Goal: Task Accomplishment & Management: Use online tool/utility

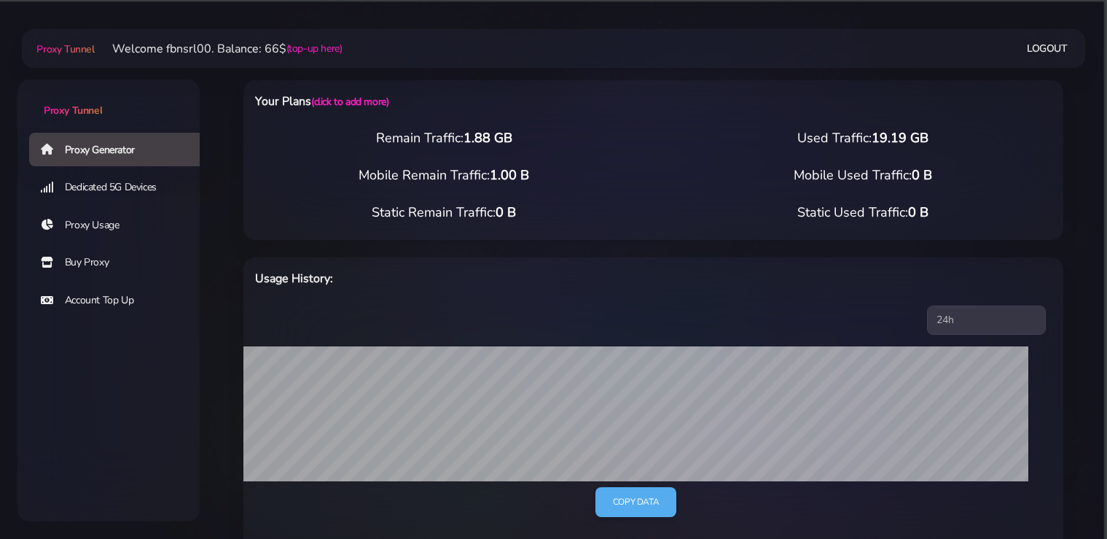
select select "static"
select select "US"
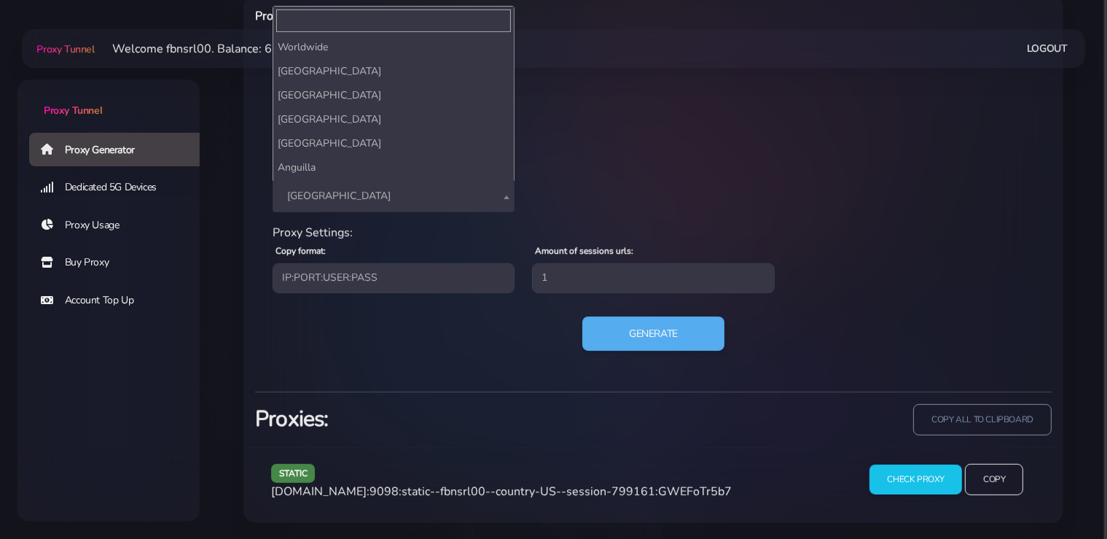
click at [336, 200] on span "[GEOGRAPHIC_DATA]" at bounding box center [393, 196] width 224 height 20
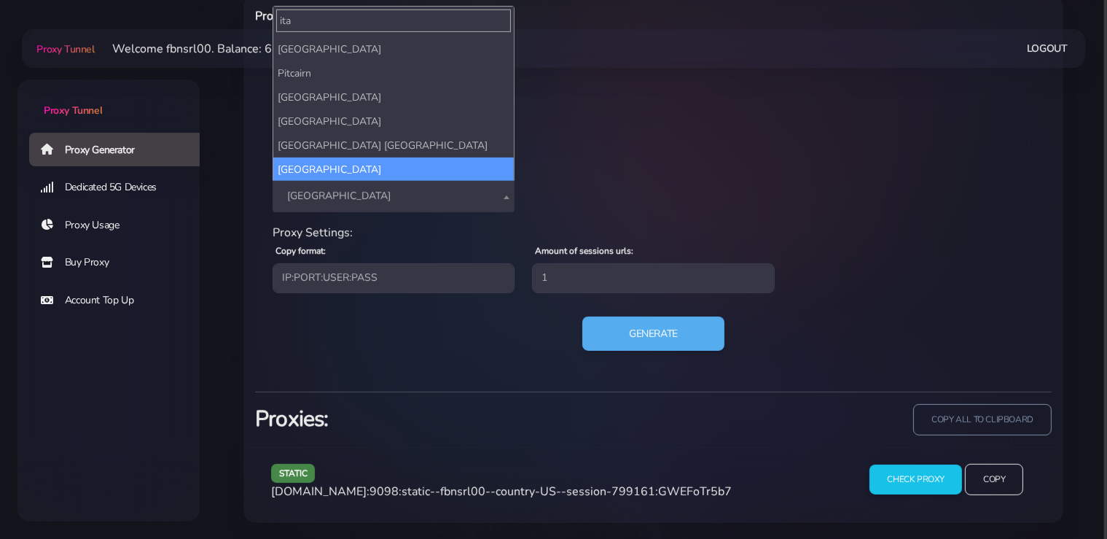
scroll to position [0, 0]
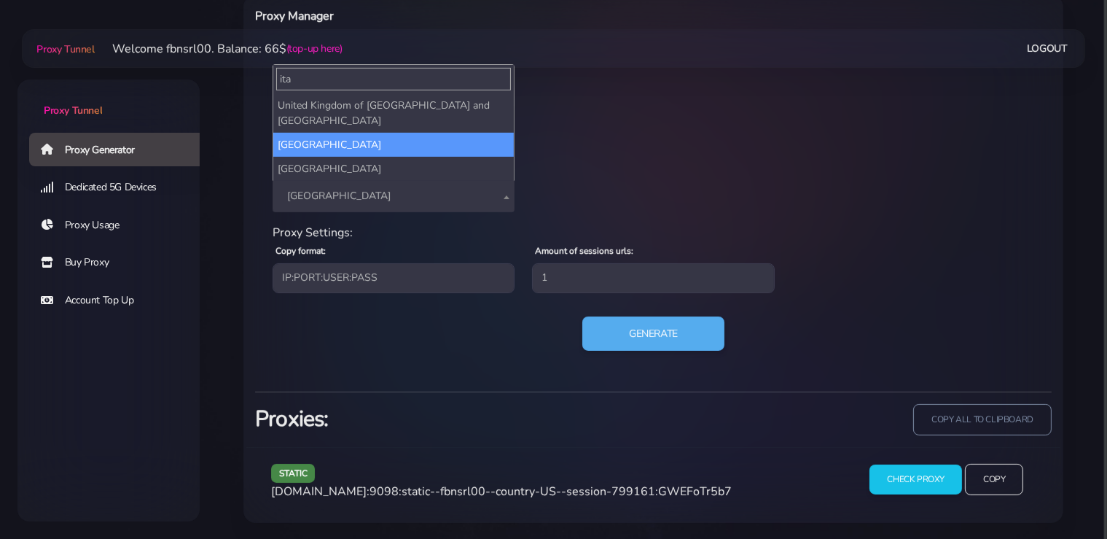
type input "ita"
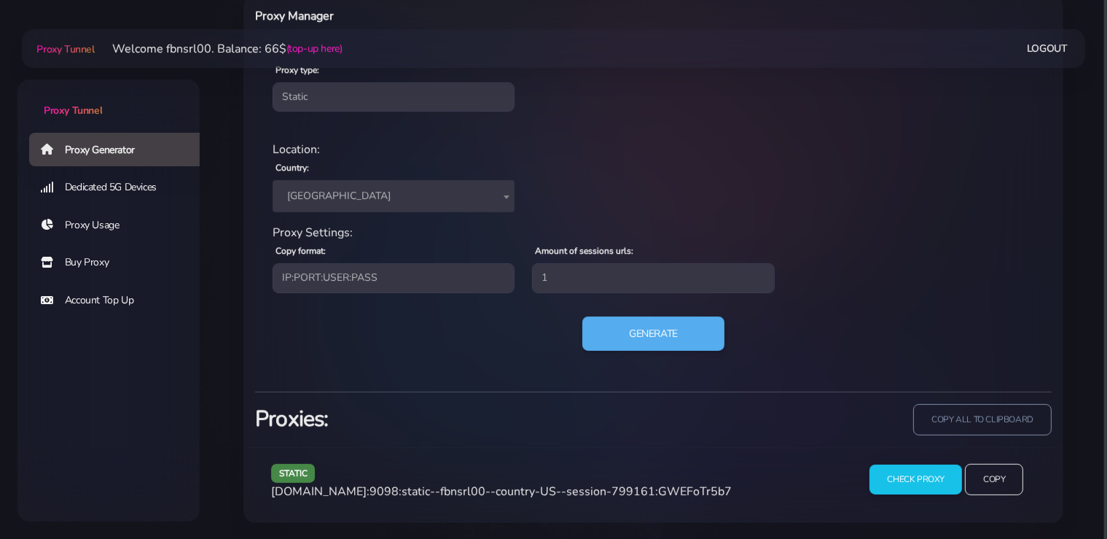
select select "IT"
click at [634, 339] on button "Generate" at bounding box center [653, 334] width 145 height 36
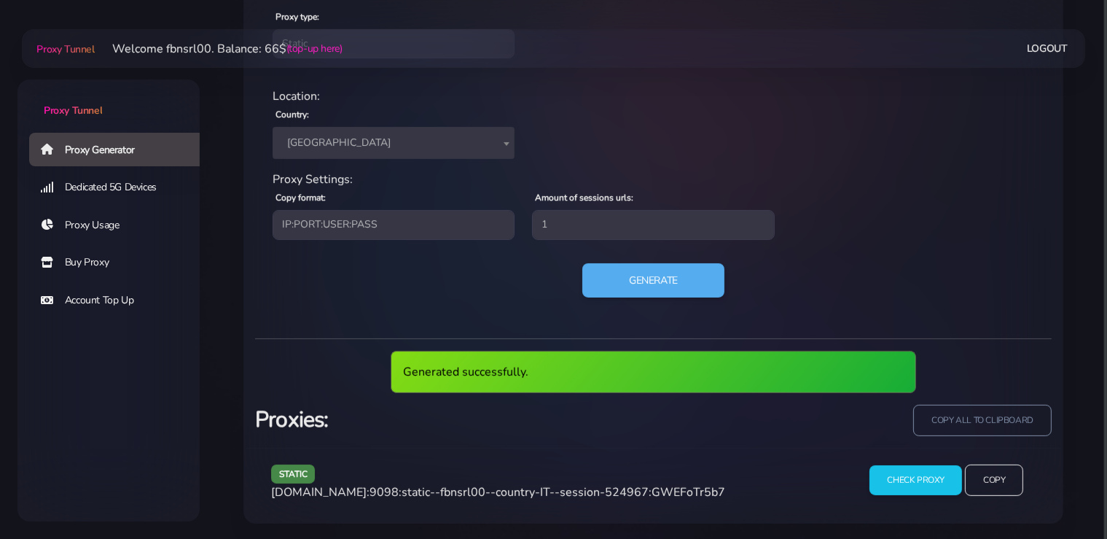
scroll to position [586, 0]
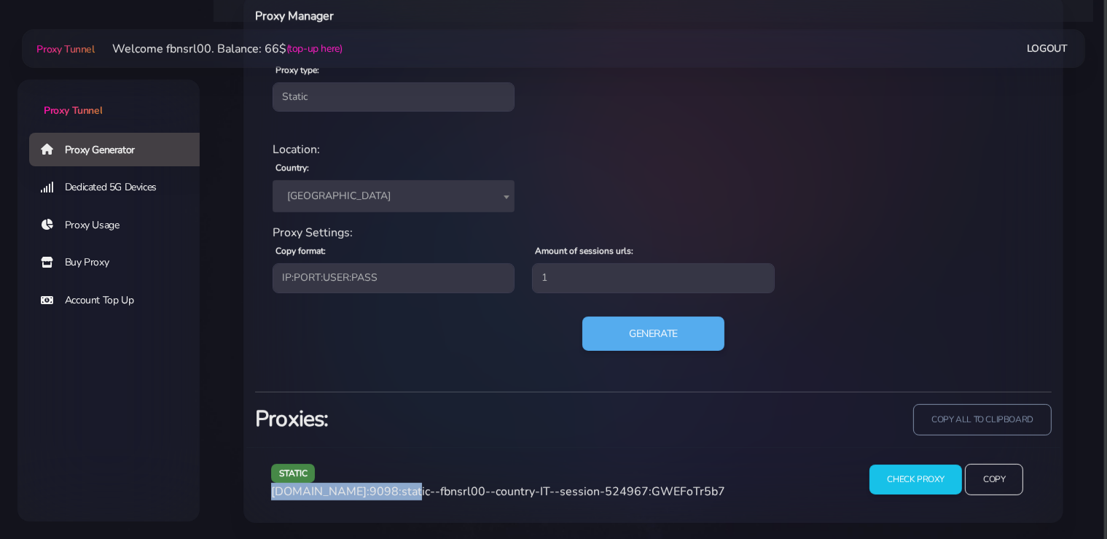
drag, startPoint x: 398, startPoint y: 488, endPoint x: 334, endPoint y: 491, distance: 64.2
click at [267, 493] on div "static [DOMAIN_NAME]:9098:static--fbnsrl00--country-IT--session-524967:GWEFoTr5…" at bounding box center [555, 484] width 587 height 43
copy span "[DOMAIN_NAME]:9098"
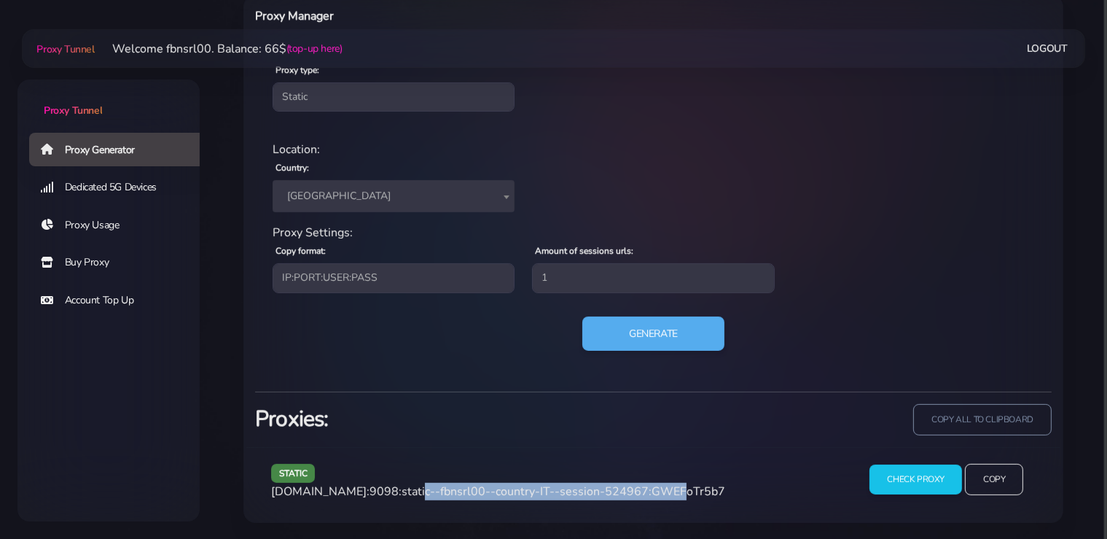
drag, startPoint x: 644, startPoint y: 488, endPoint x: 401, endPoint y: 488, distance: 243.4
click at [401, 488] on span "[DOMAIN_NAME]:9098:static--fbnsrl00--country-IT--session-524967:GWEFoTr5b7" at bounding box center [498, 491] width 454 height 16
copy span "static--fbnsrl00--country-IT--session-524967"
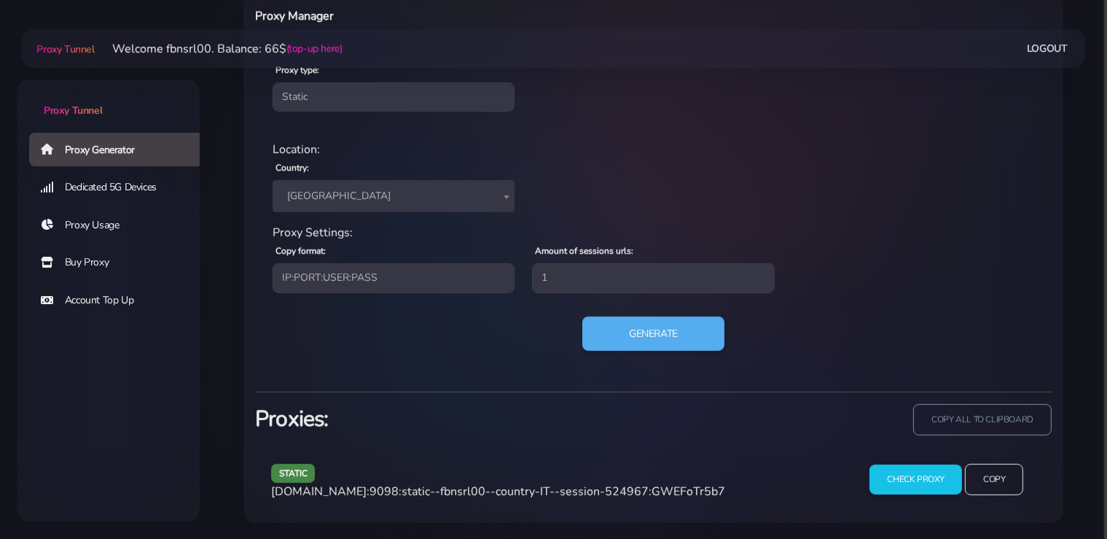
click at [686, 494] on span "[DOMAIN_NAME]:9098:static--fbnsrl00--country-IT--session-524967:GWEFoTr5b7" at bounding box center [498, 491] width 454 height 16
copy span "GWEFoTr5b7"
